Goal: Information Seeking & Learning: Learn about a topic

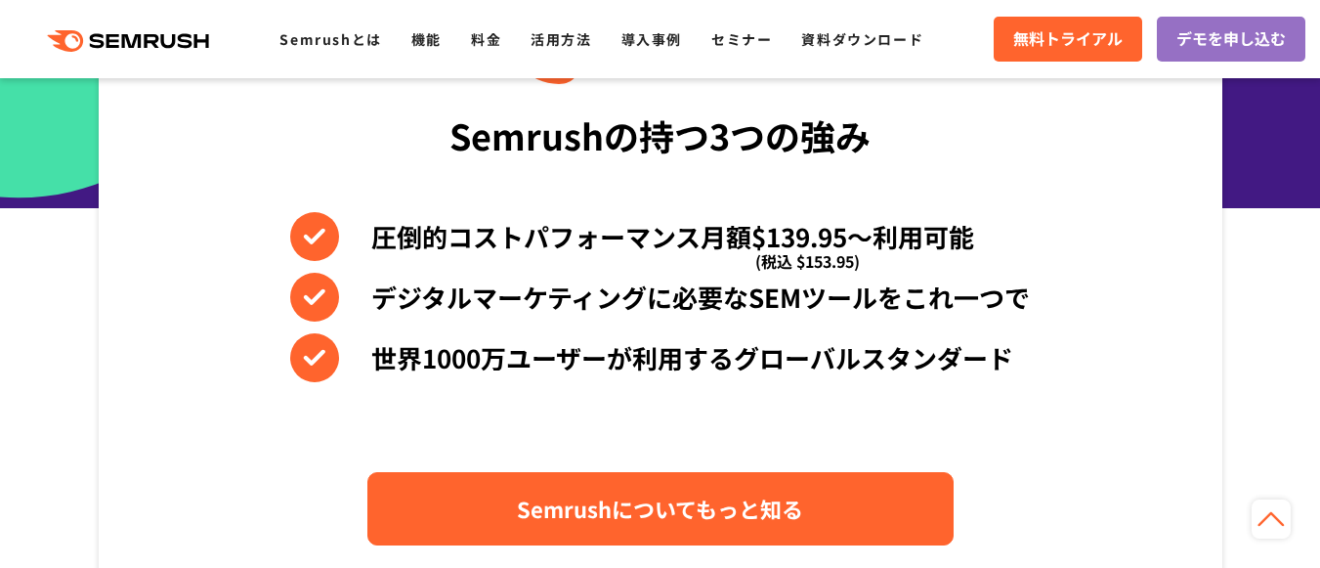
scroll to position [880, 0]
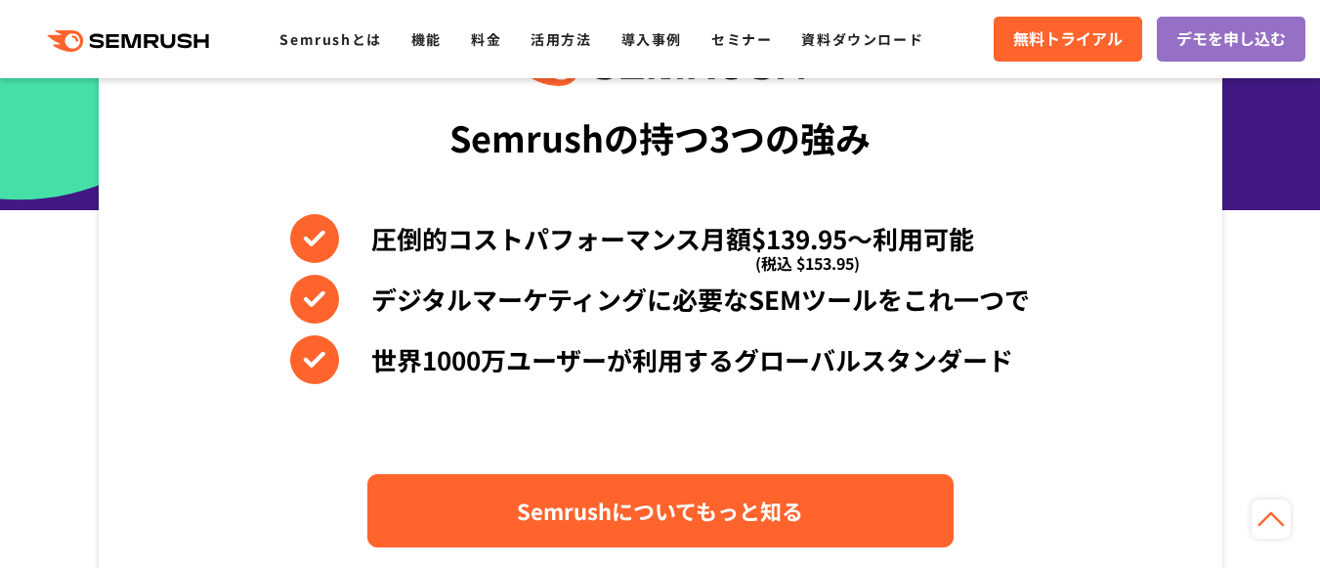
click at [700, 518] on span "Semrushについてもっと知る" at bounding box center [660, 511] width 286 height 34
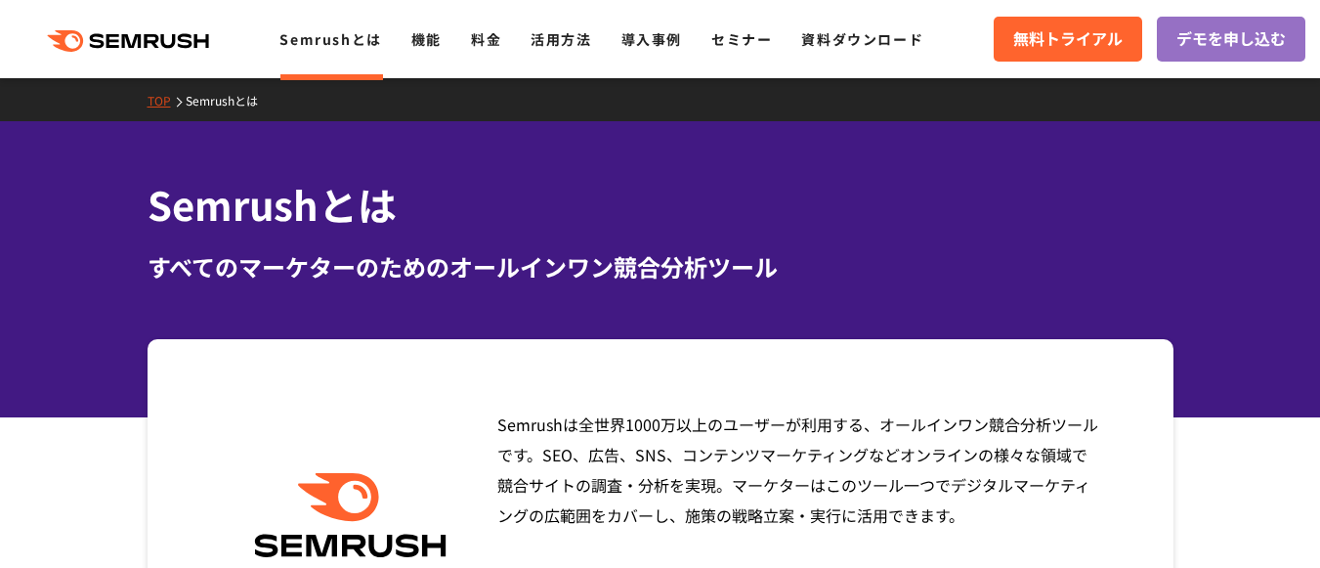
click at [713, 458] on span "Semrushは全世界[DATE]万以上のユーザーが利用する、オールインワン競合分析ツールです。SEO、広告、SNS、コンテンツマーケティングなどオンラインの…" at bounding box center [797, 514] width 601 height 205
